Goal: Information Seeking & Learning: Learn about a topic

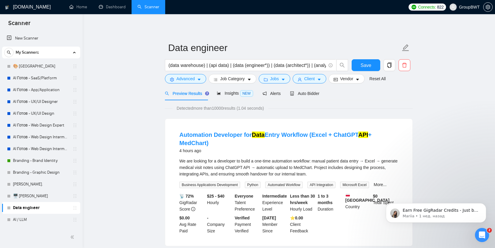
scroll to position [44, 0]
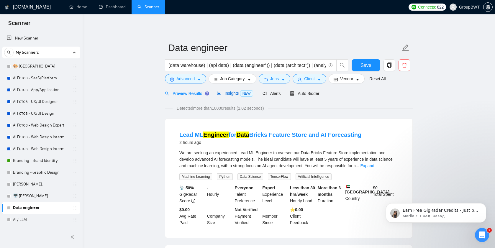
click at [229, 92] on span "Insights NEW" at bounding box center [235, 93] width 36 height 5
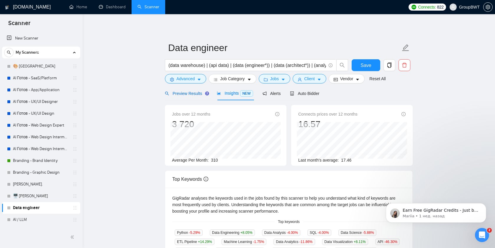
click at [171, 95] on span "Preview Results" at bounding box center [186, 93] width 42 height 5
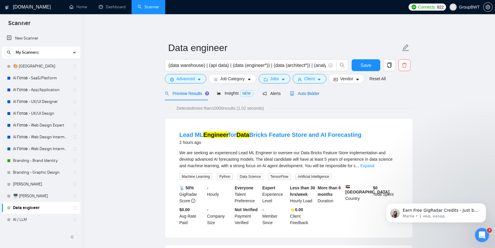
click at [296, 91] on span "Auto Bidder" at bounding box center [304, 93] width 29 height 5
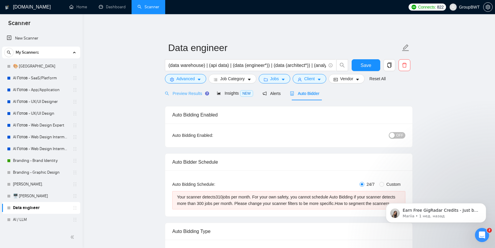
click at [181, 97] on div "Preview Results" at bounding box center [186, 93] width 42 height 14
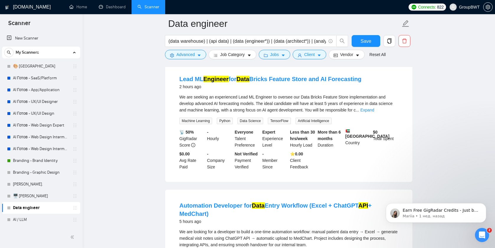
scroll to position [61, 0]
click at [374, 111] on link "Expand" at bounding box center [367, 109] width 14 height 5
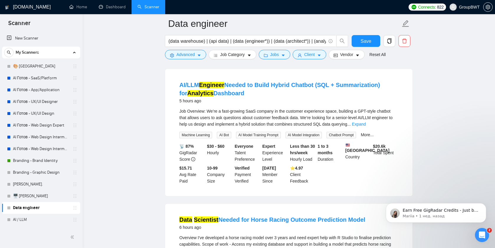
scroll to position [352, 0]
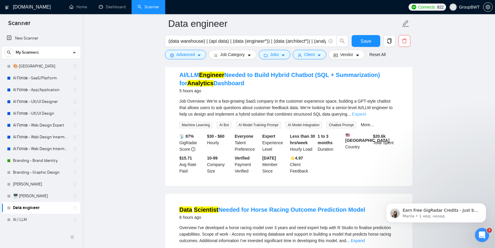
click at [366, 116] on link "Expand" at bounding box center [359, 114] width 14 height 5
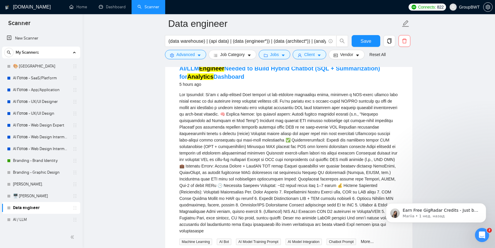
scroll to position [356, 0]
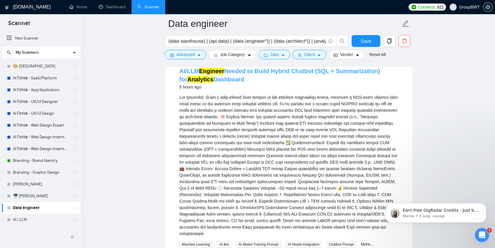
click at [287, 75] on link "AI/LLM Engineer Needed to Build Hybrid Chatbot (SQL + Summarization) for Analyt…" at bounding box center [279, 75] width 201 height 15
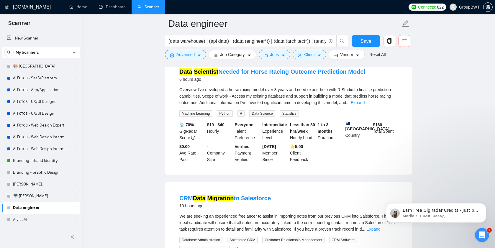
scroll to position [615, 0]
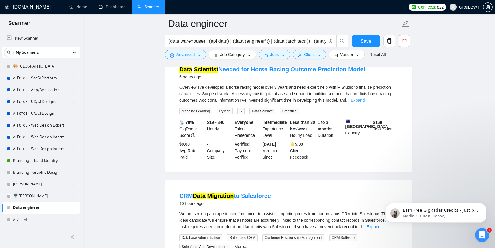
click at [365, 103] on link "Expand" at bounding box center [358, 100] width 14 height 5
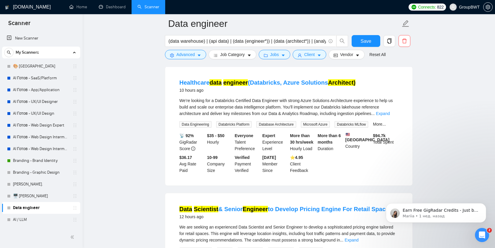
scroll to position [885, 0]
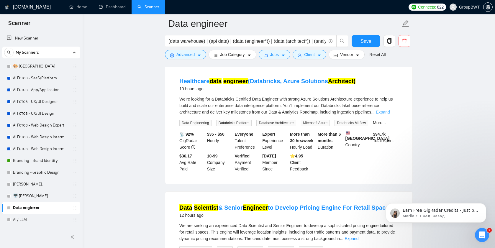
click at [384, 114] on link "Expand" at bounding box center [383, 112] width 14 height 5
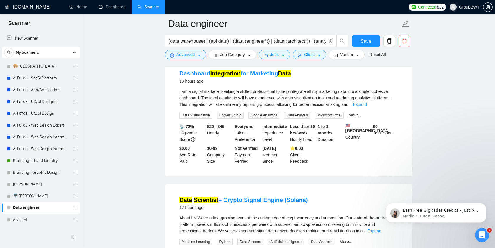
scroll to position [1192, 0]
click at [367, 106] on link "Expand" at bounding box center [360, 103] width 14 height 5
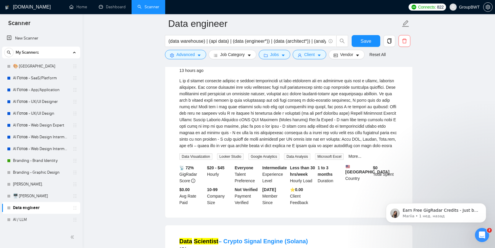
scroll to position [1203, 0]
